Goal: Information Seeking & Learning: Learn about a topic

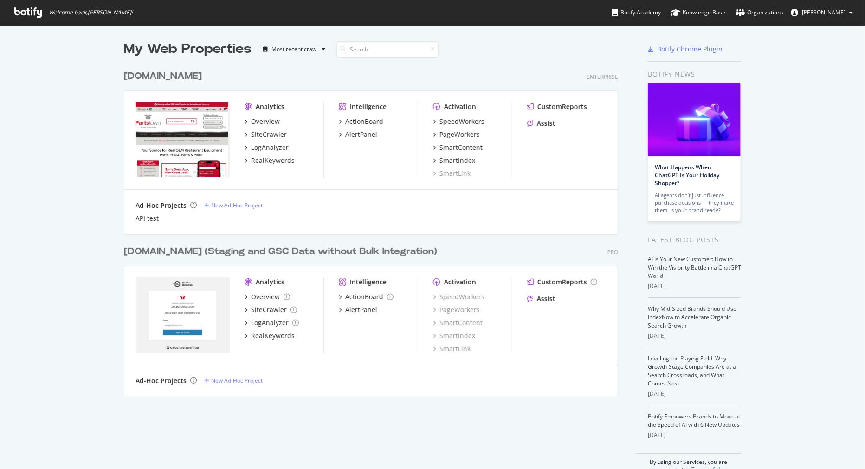
scroll to position [330, 494]
click at [265, 122] on div "Overview" at bounding box center [265, 121] width 29 height 9
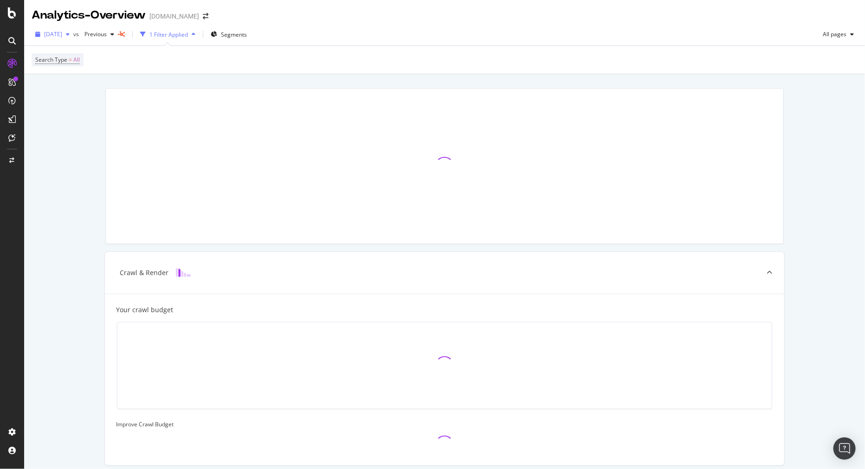
click at [73, 34] on div "button" at bounding box center [67, 35] width 11 height 6
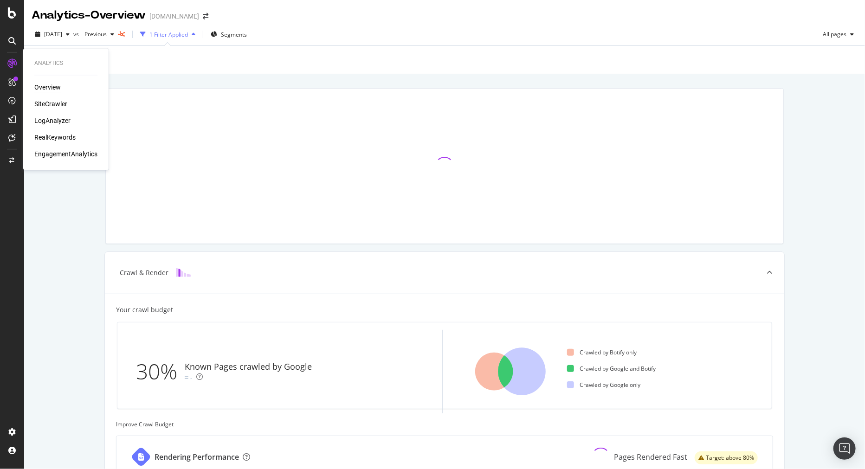
click at [54, 90] on div "Overview" at bounding box center [47, 87] width 26 height 9
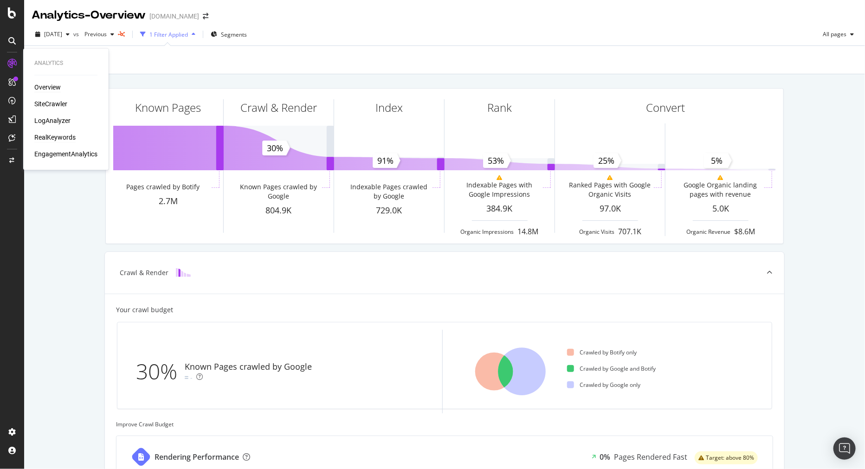
click at [58, 136] on div "RealKeywords" at bounding box center [54, 137] width 41 height 9
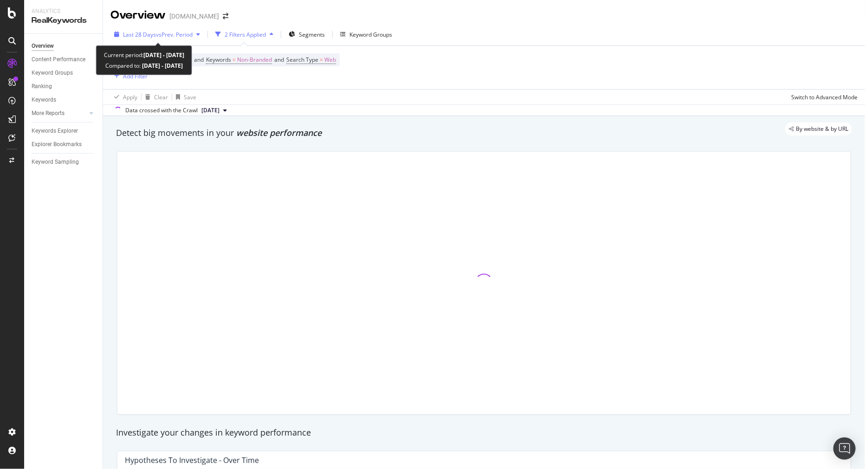
click at [193, 36] on span "vs Prev. Period" at bounding box center [174, 35] width 37 height 8
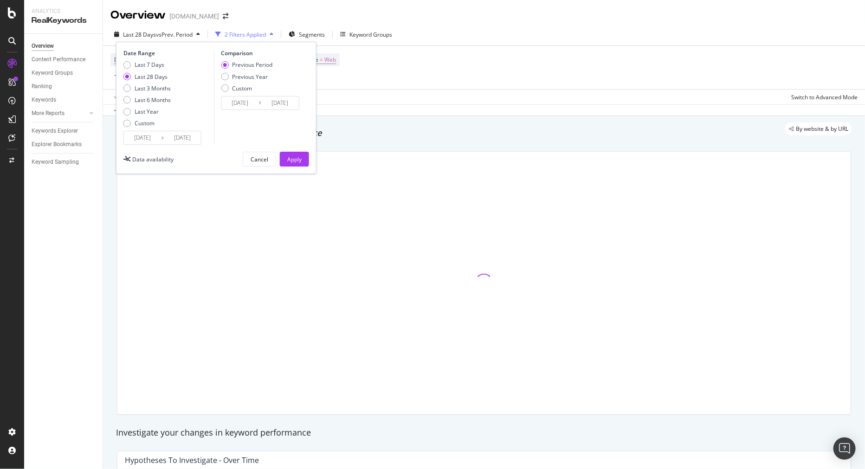
click at [151, 138] on input "[DATE]" at bounding box center [142, 137] width 37 height 13
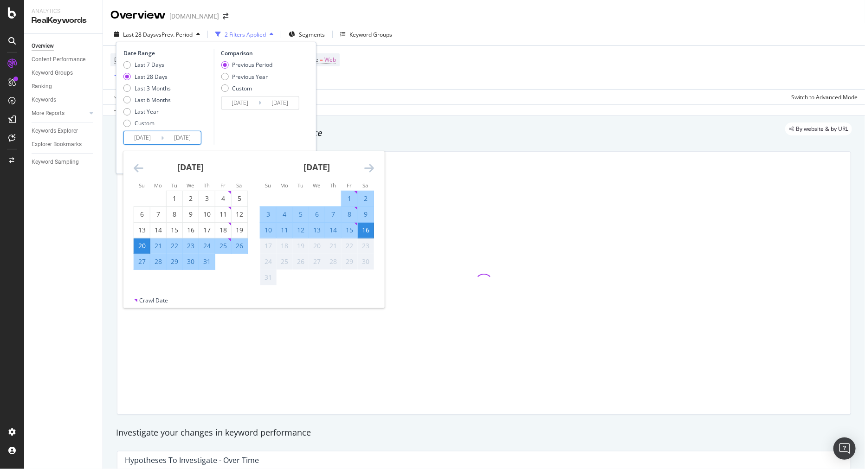
scroll to position [52, 0]
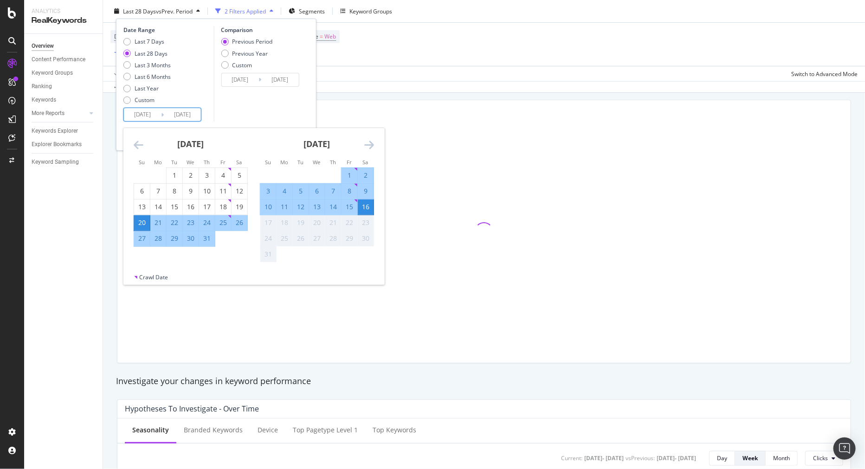
click at [268, 209] on div "10" at bounding box center [268, 206] width 16 height 9
type input "[DATE]"
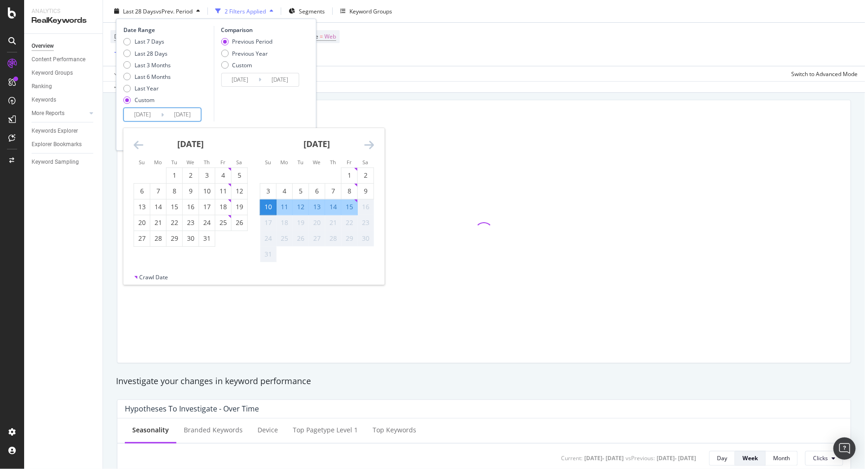
click at [370, 207] on div "16" at bounding box center [366, 206] width 16 height 9
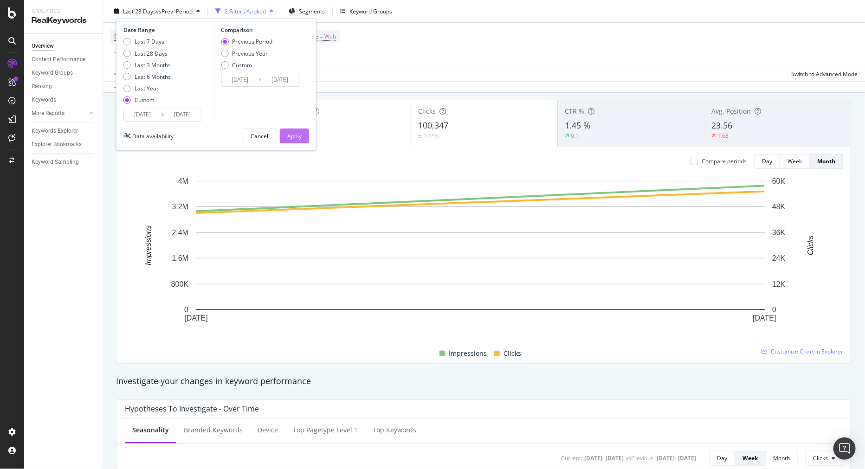
click at [298, 135] on div "Apply" at bounding box center [294, 136] width 14 height 8
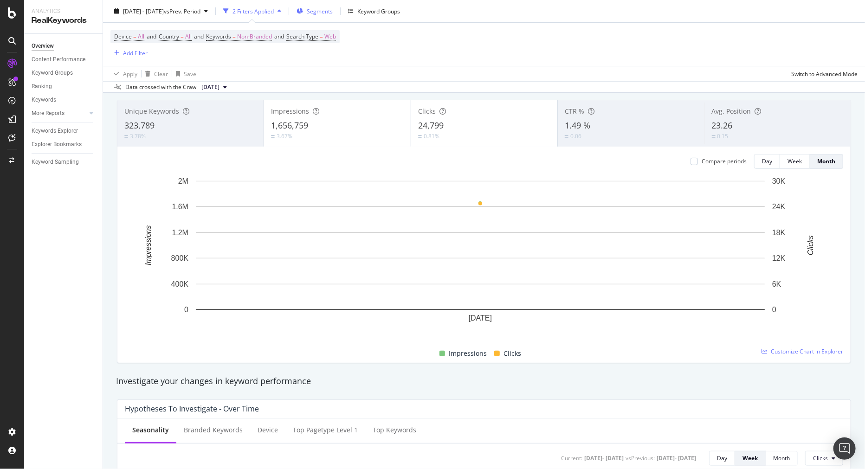
click at [333, 13] on span "Segments" at bounding box center [320, 11] width 26 height 8
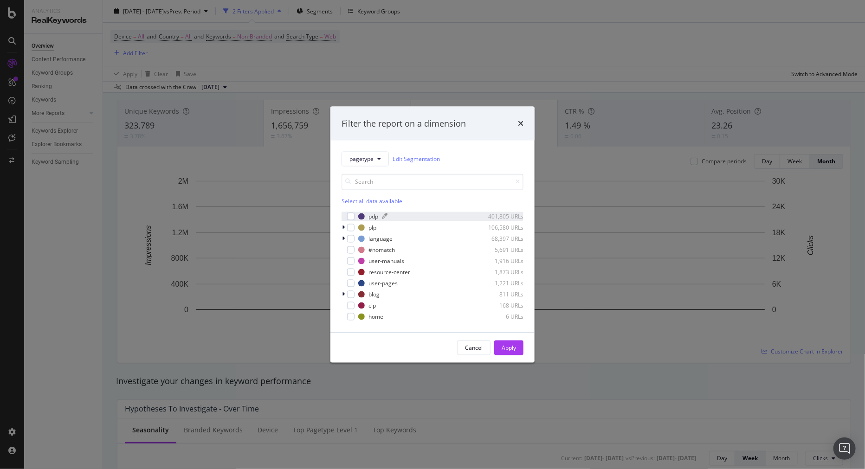
click at [380, 218] on div "pdp 401,805 URLs" at bounding box center [440, 217] width 165 height 8
click at [507, 346] on div "Apply" at bounding box center [509, 348] width 14 height 8
